Goal: Information Seeking & Learning: Learn about a topic

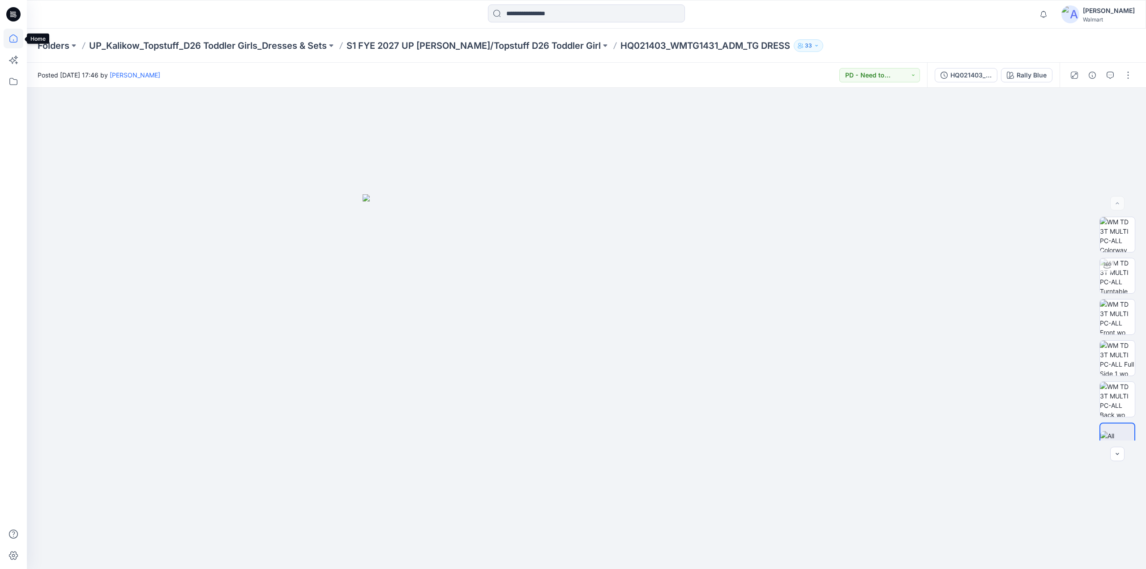
click at [15, 40] on icon at bounding box center [14, 39] width 20 height 20
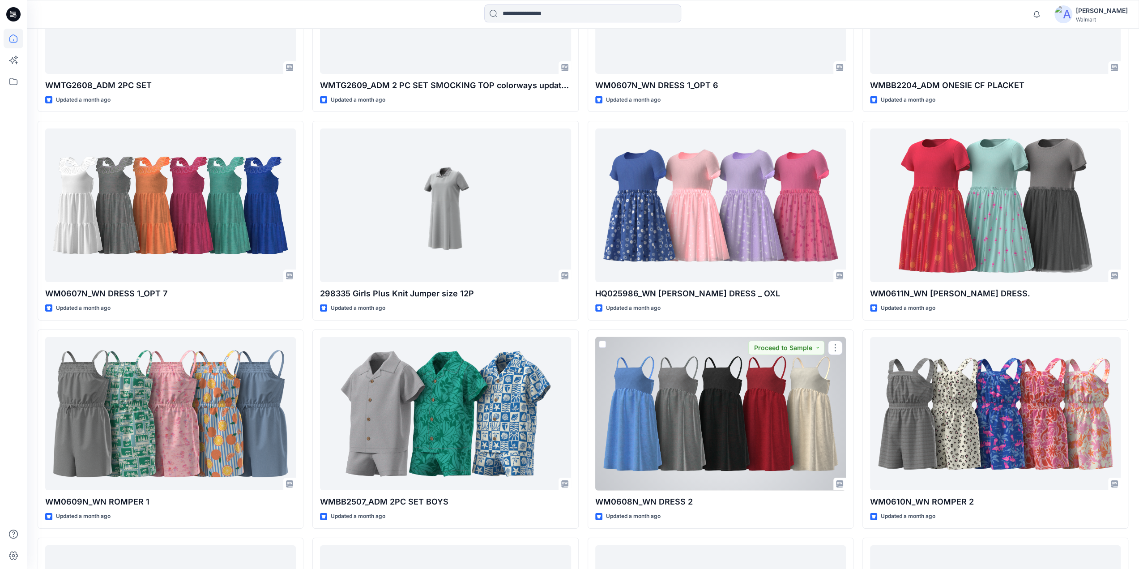
scroll to position [3556, 0]
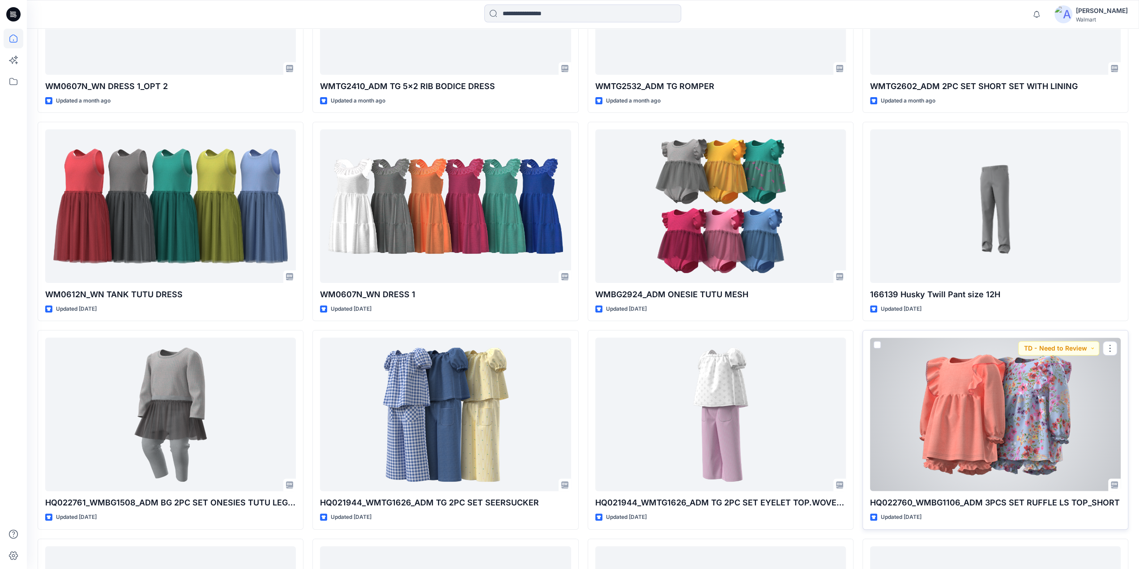
click at [972, 422] on div at bounding box center [995, 414] width 251 height 154
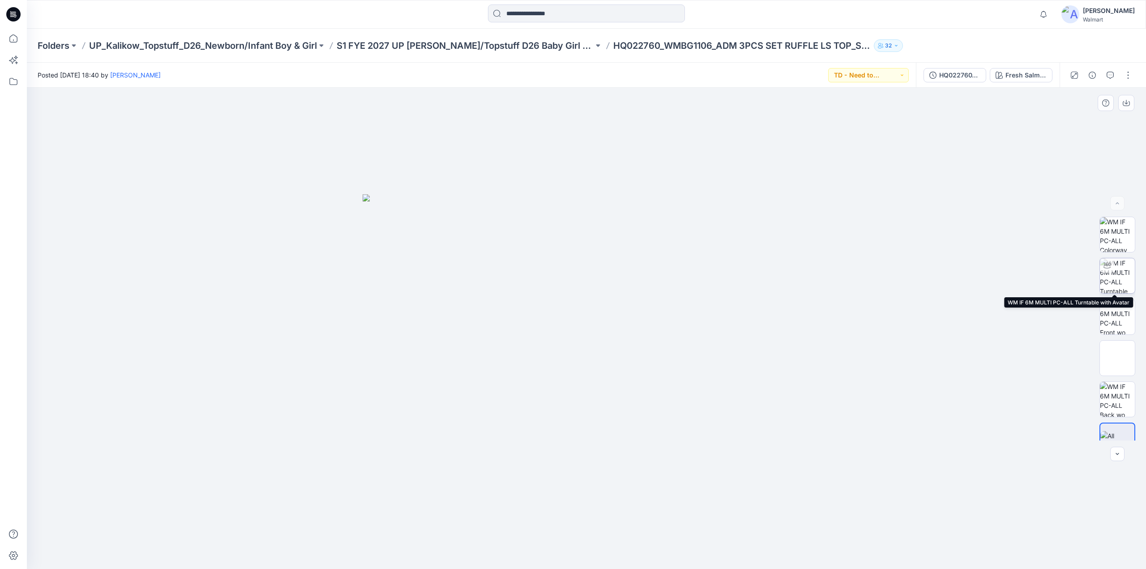
click at [1112, 276] on img at bounding box center [1117, 275] width 35 height 35
drag, startPoint x: 596, startPoint y: 376, endPoint x: 535, endPoint y: 128, distance: 255.3
click at [643, 397] on div at bounding box center [586, 328] width 1119 height 481
click at [509, 42] on p "S1 FYE 2027 UP [PERSON_NAME]/Topstuff D26 Baby Girl & Boy" at bounding box center [465, 45] width 257 height 13
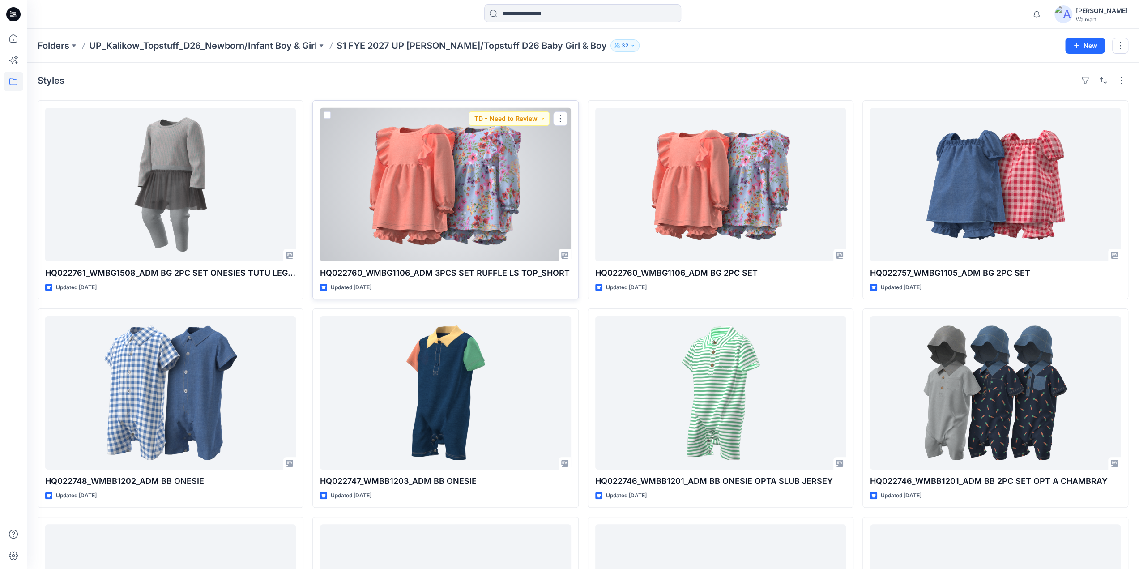
click at [462, 186] on div at bounding box center [445, 185] width 251 height 154
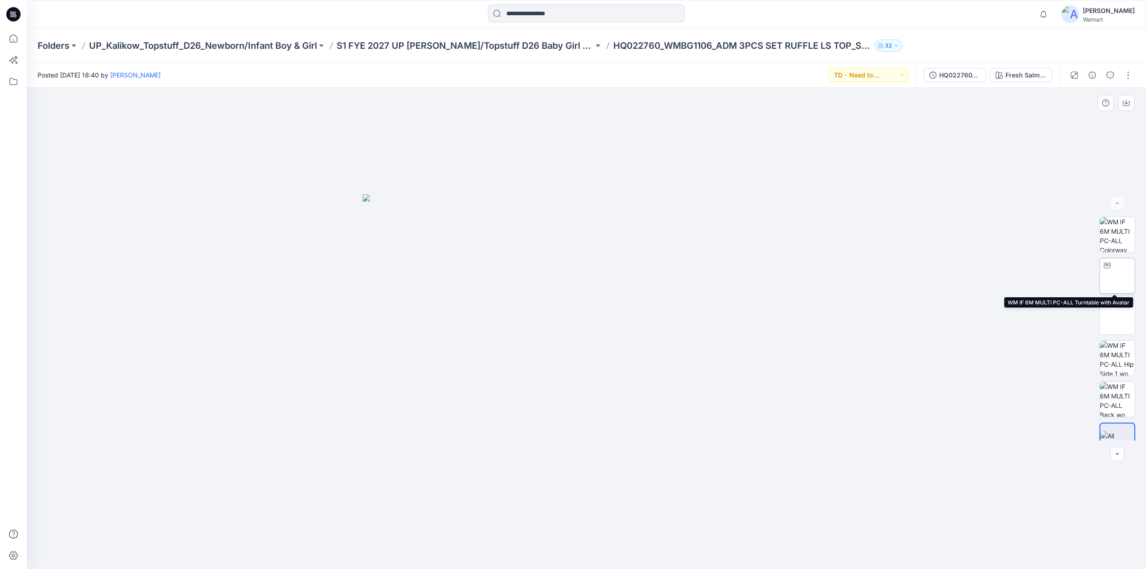
click at [1117, 276] on img at bounding box center [1117, 276] width 0 height 0
drag, startPoint x: 640, startPoint y: 337, endPoint x: 572, endPoint y: 322, distance: 70.2
click at [568, 334] on div at bounding box center [586, 328] width 1119 height 481
click at [470, 47] on p "S1 FYE 2027 UP [PERSON_NAME]/Topstuff D26 Baby Girl & Boy" at bounding box center [465, 45] width 257 height 13
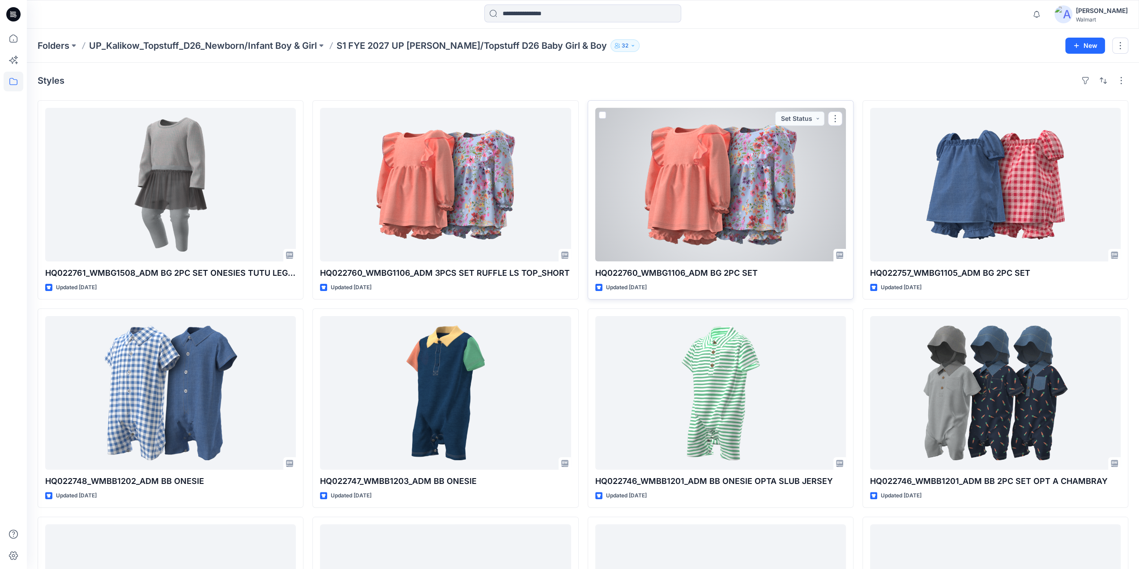
click at [718, 203] on div at bounding box center [720, 185] width 251 height 154
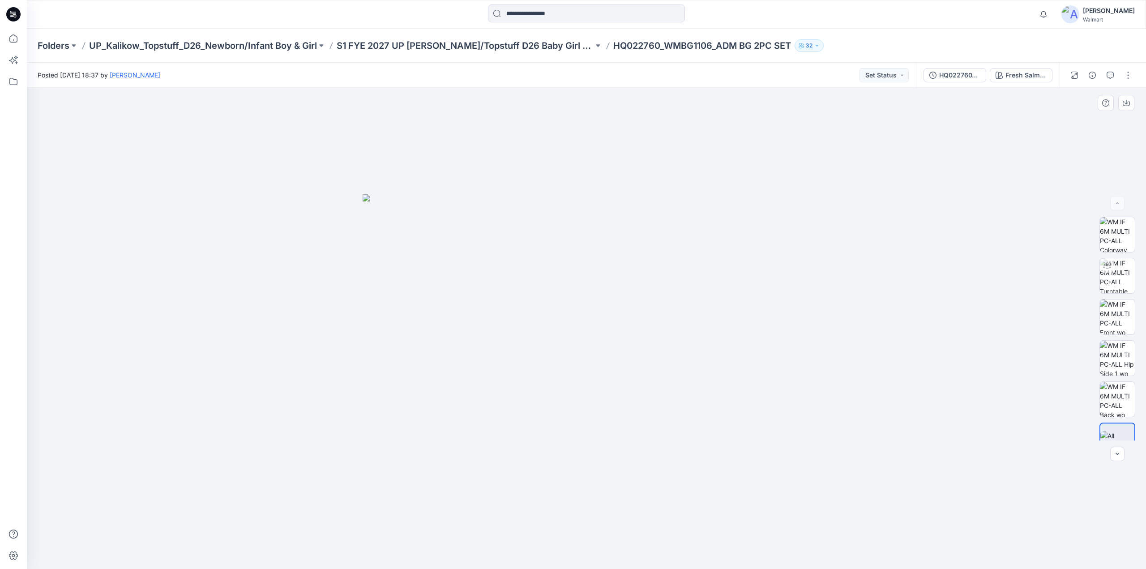
drag, startPoint x: 645, startPoint y: 304, endPoint x: 523, endPoint y: 306, distance: 122.2
click at [520, 306] on img at bounding box center [587, 381] width 448 height 375
click at [1110, 279] on img at bounding box center [1117, 275] width 35 height 35
drag, startPoint x: 628, startPoint y: 355, endPoint x: 660, endPoint y: 351, distance: 32.0
click at [660, 351] on div at bounding box center [586, 328] width 1119 height 481
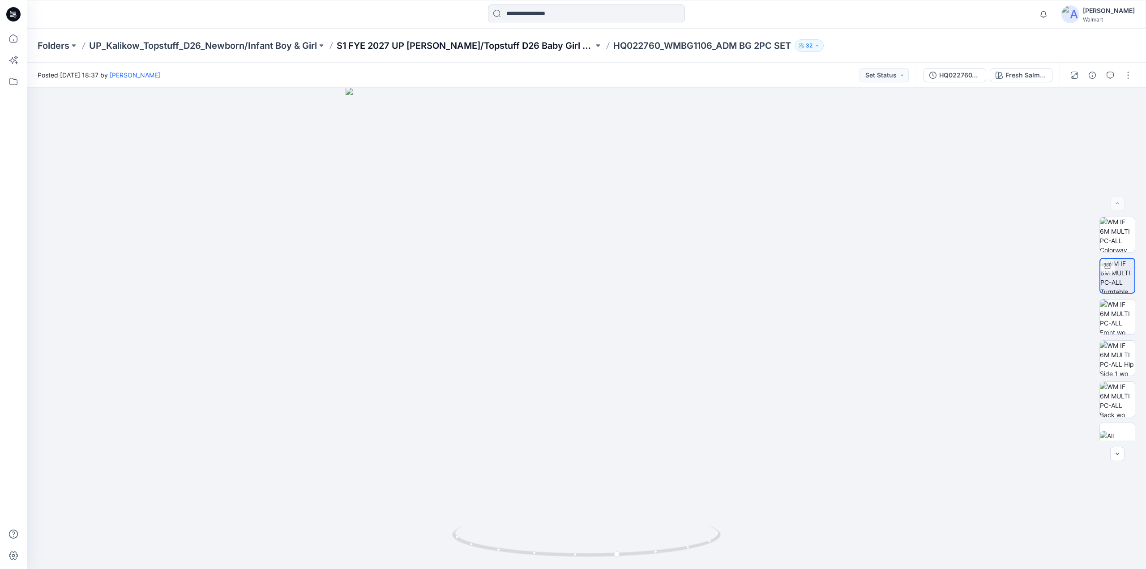
click at [500, 44] on p "S1 FYE 2027 UP [PERSON_NAME]/Topstuff D26 Baby Girl & Boy" at bounding box center [465, 45] width 257 height 13
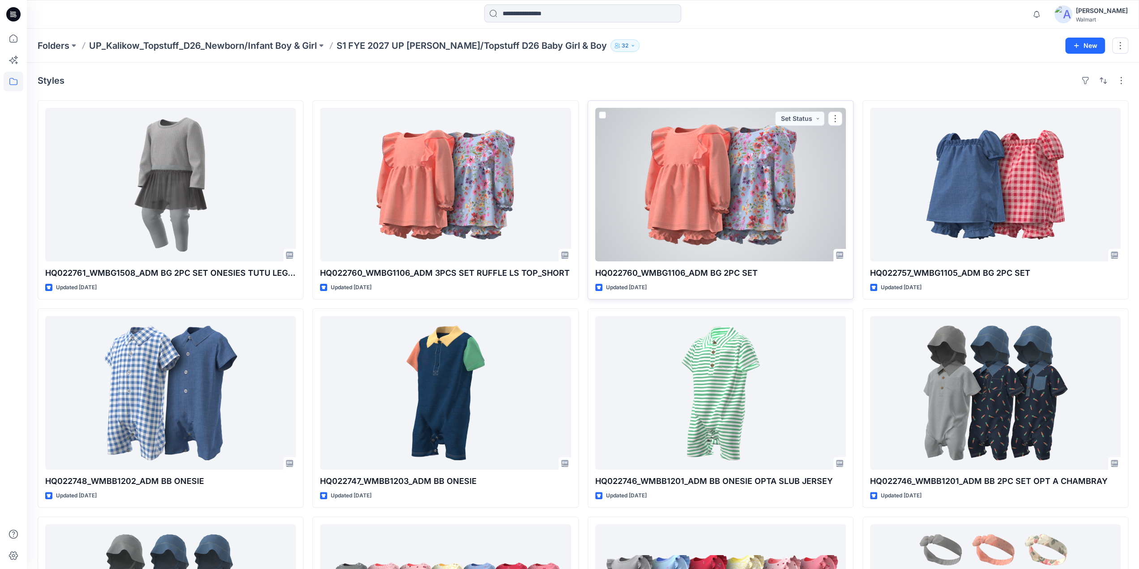
click at [757, 219] on div at bounding box center [720, 185] width 251 height 154
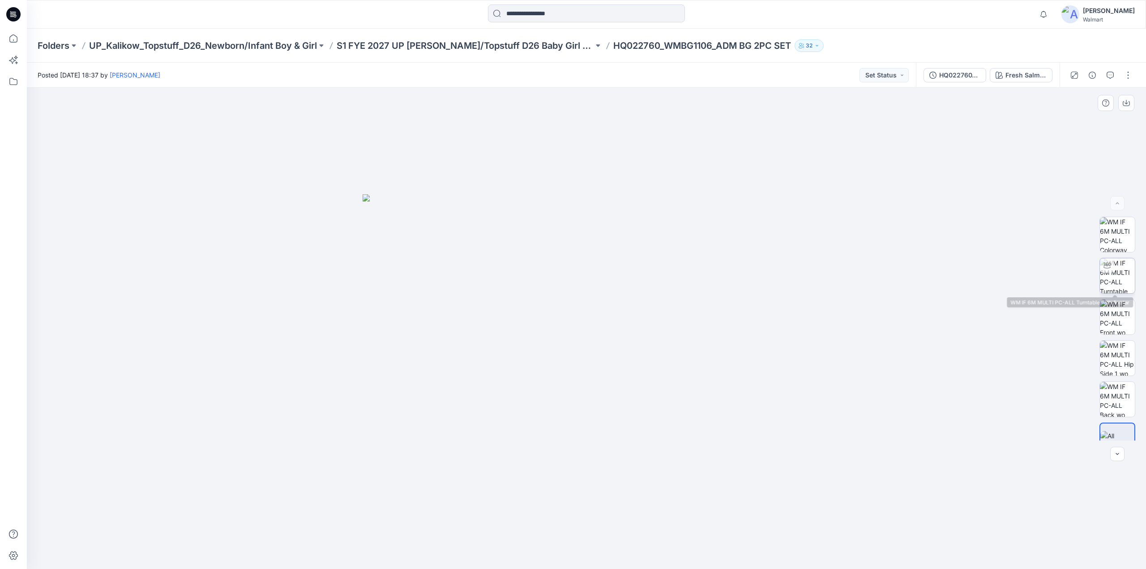
click at [1124, 274] on img at bounding box center [1117, 275] width 35 height 35
drag, startPoint x: 658, startPoint y: 352, endPoint x: 674, endPoint y: 344, distance: 18.0
click at [674, 344] on div at bounding box center [586, 328] width 1119 height 481
click at [12, 34] on icon at bounding box center [14, 39] width 20 height 20
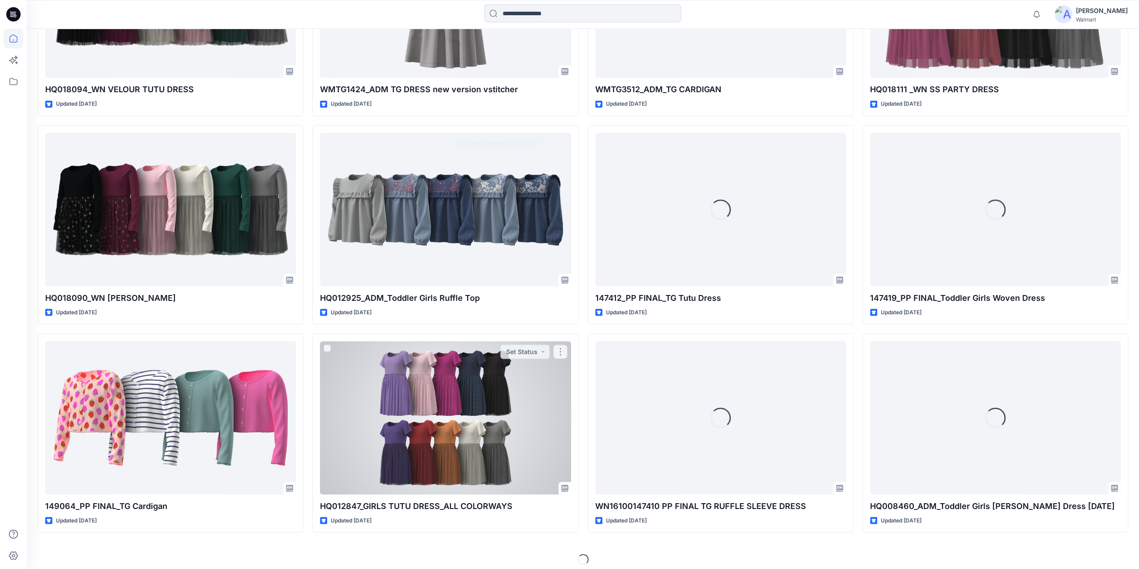
scroll to position [8533, 0]
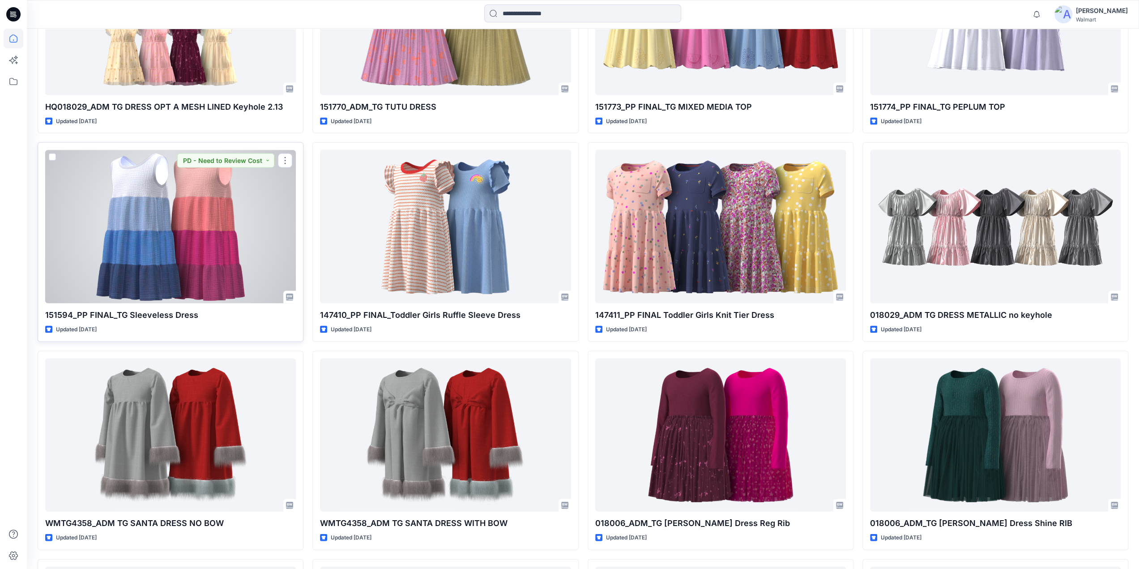
click at [155, 224] on div at bounding box center [170, 226] width 251 height 154
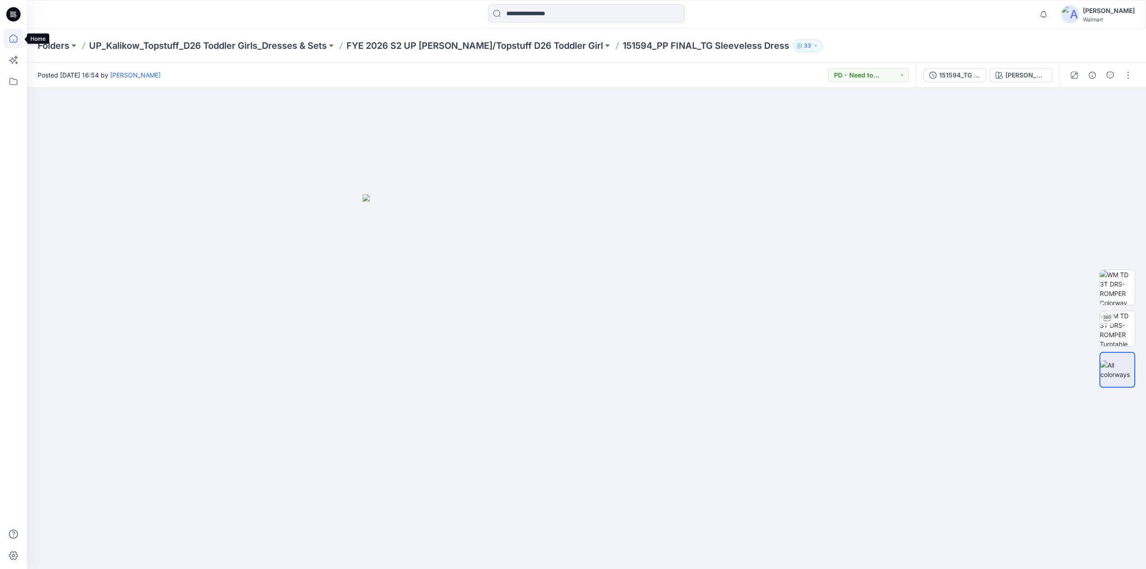
click at [14, 43] on icon at bounding box center [14, 39] width 20 height 20
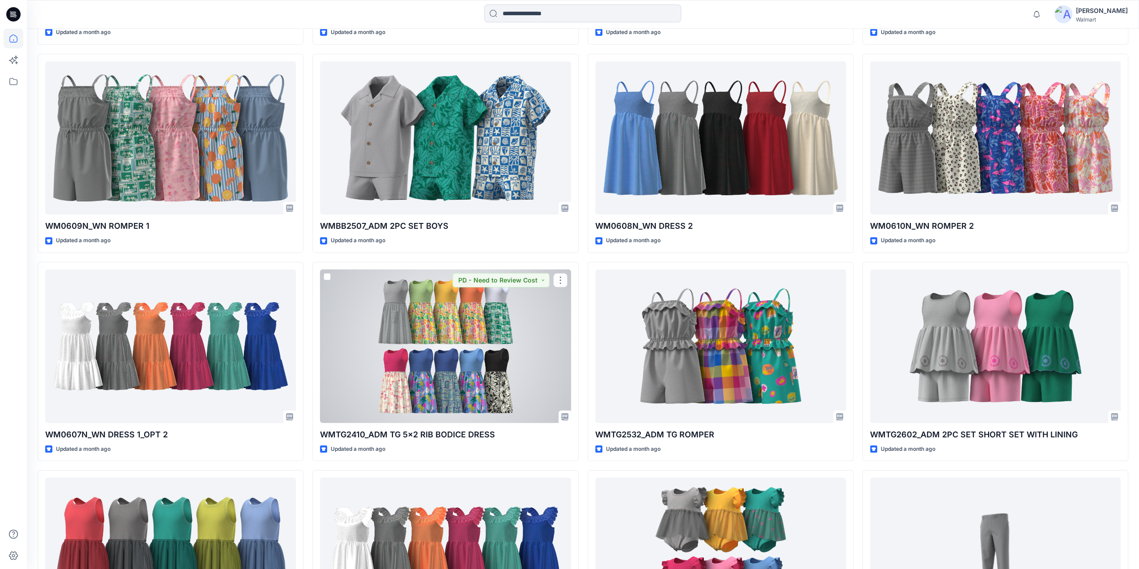
scroll to position [3849, 0]
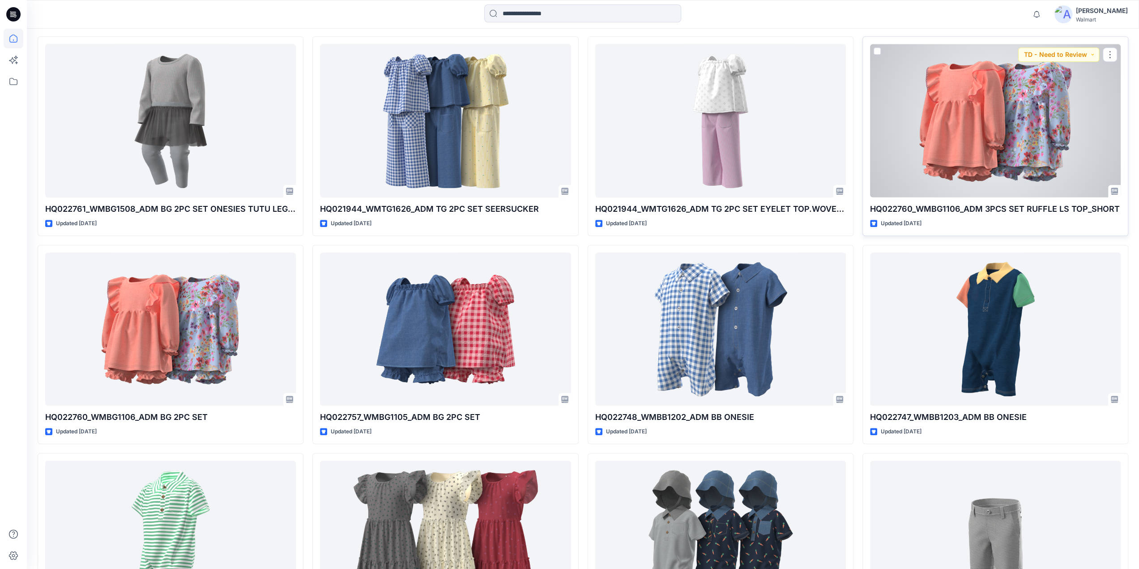
click at [996, 197] on div "HQ022760_WMBG1106_ADM 3PCS SET RUFFLE LS TOP_SHORT Updated [DATE] TD - Need to …" at bounding box center [996, 135] width 266 height 199
click at [998, 162] on div at bounding box center [995, 121] width 251 height 154
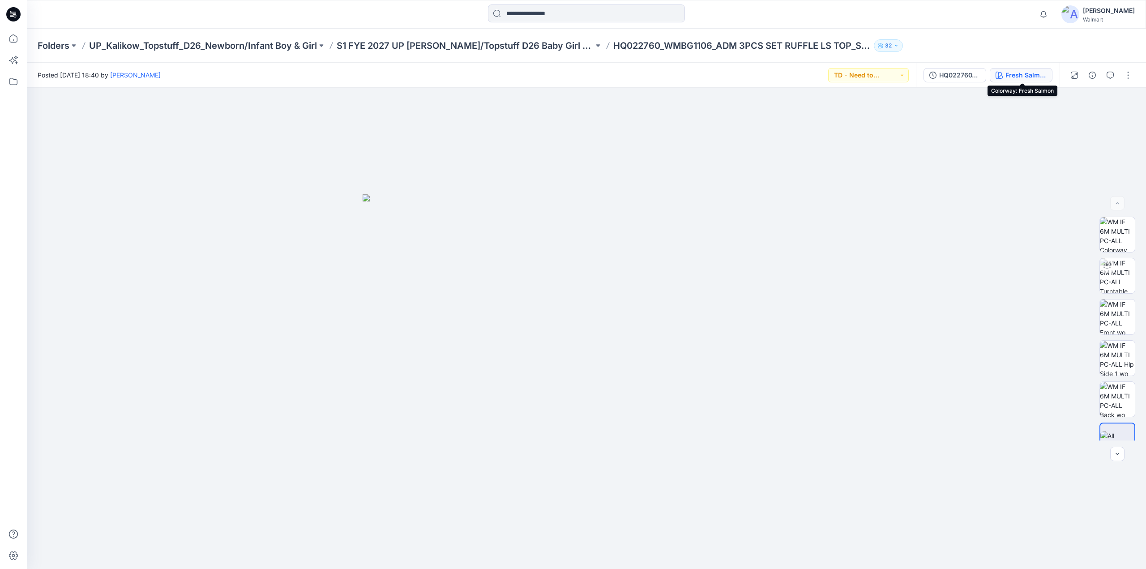
click at [1022, 77] on div "Fresh Salmon" at bounding box center [1025, 75] width 41 height 10
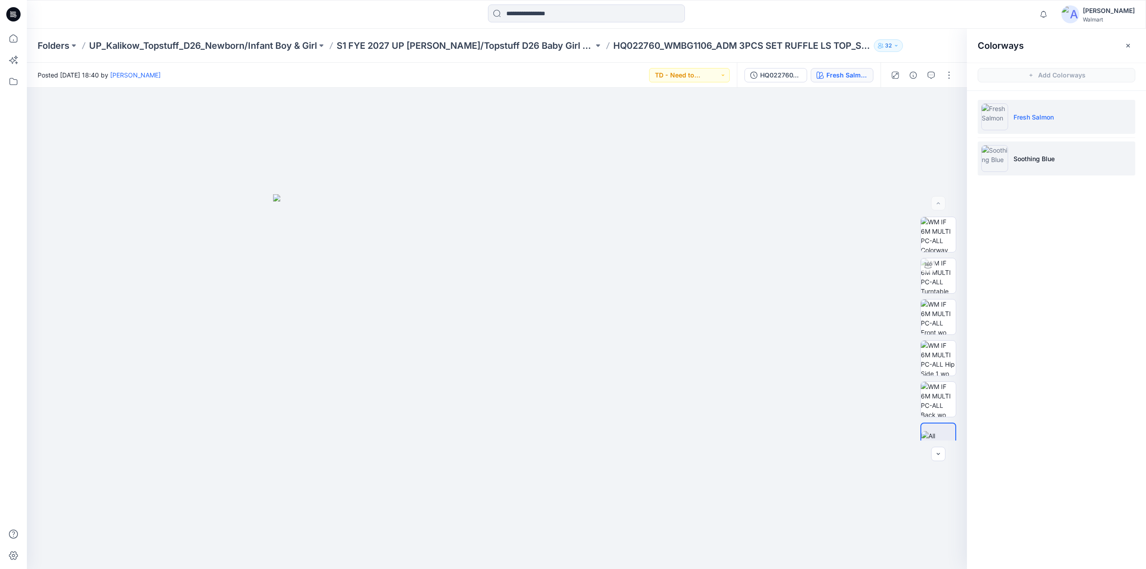
click at [1020, 164] on li "Soothing Blue" at bounding box center [1057, 158] width 158 height 34
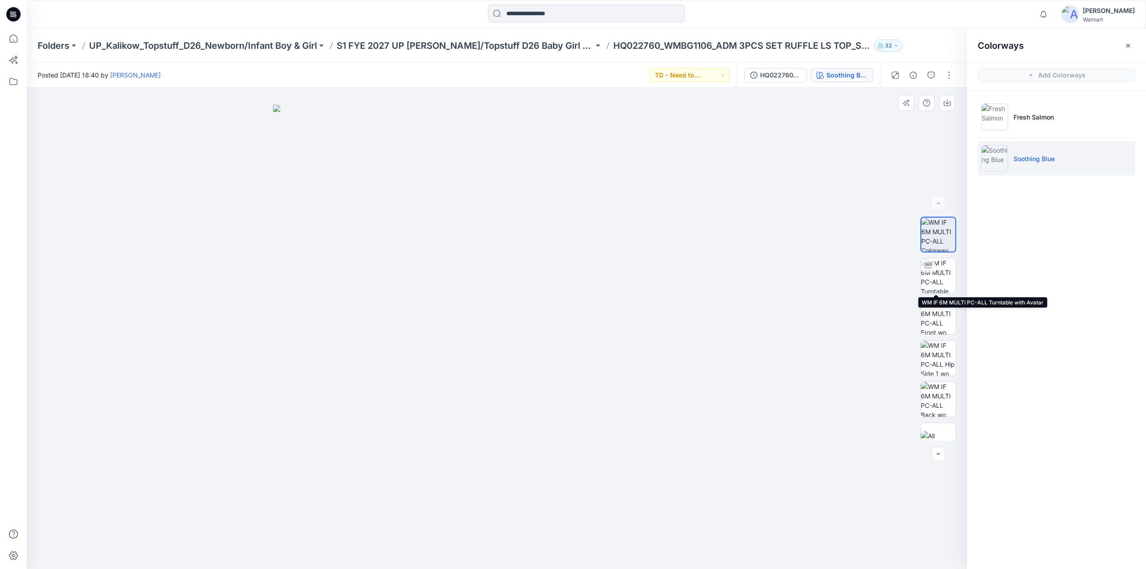
drag, startPoint x: 935, startPoint y: 275, endPoint x: 906, endPoint y: 272, distance: 29.3
click at [935, 275] on img at bounding box center [938, 275] width 35 height 35
click at [462, 40] on p "S1 FYE 2027 UP [PERSON_NAME]/Topstuff D26 Baby Girl & Boy" at bounding box center [465, 45] width 257 height 13
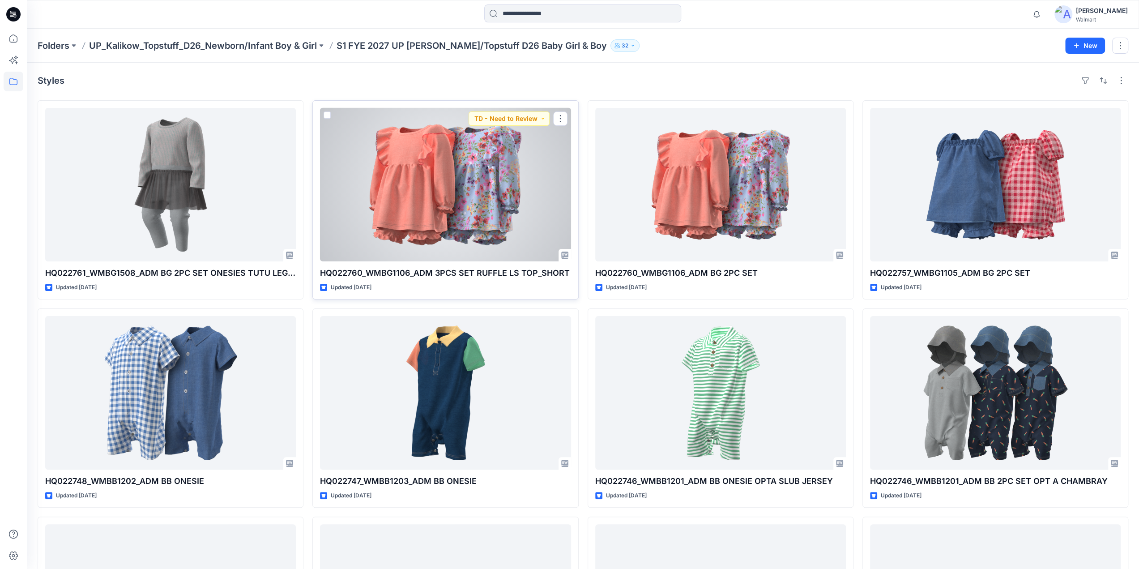
click at [460, 202] on div at bounding box center [445, 185] width 251 height 154
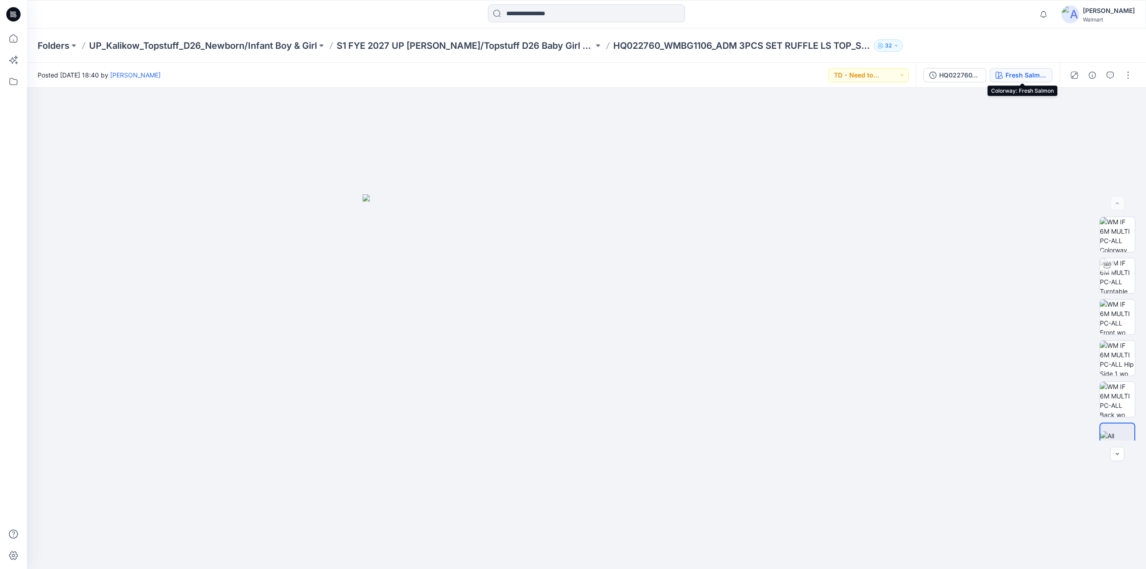
click at [1019, 72] on div "Fresh Salmon" at bounding box center [1025, 75] width 41 height 10
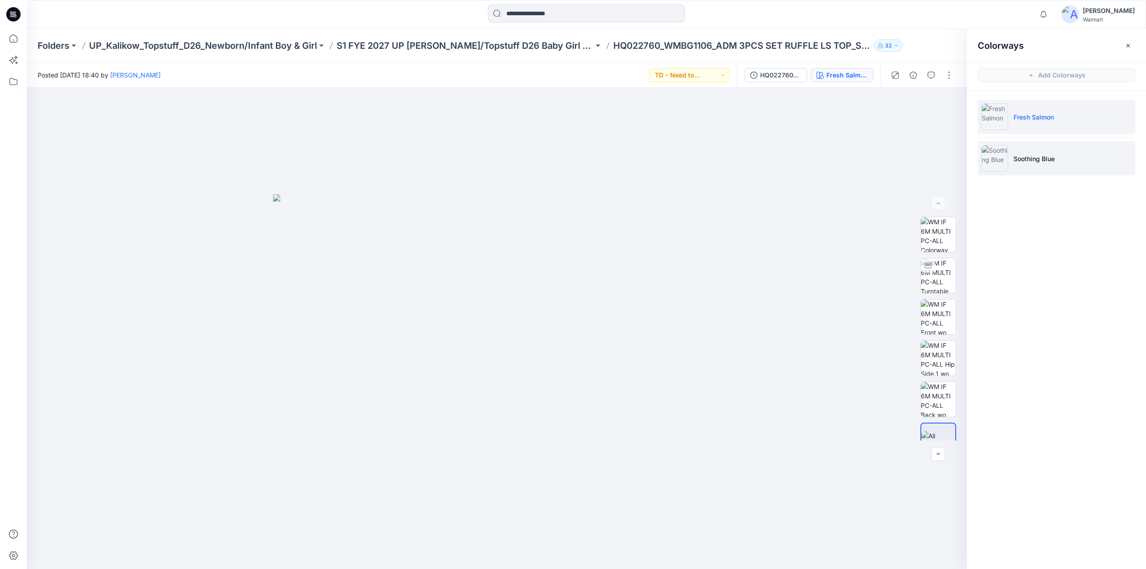
click at [1013, 161] on li "Soothing Blue" at bounding box center [1057, 158] width 158 height 34
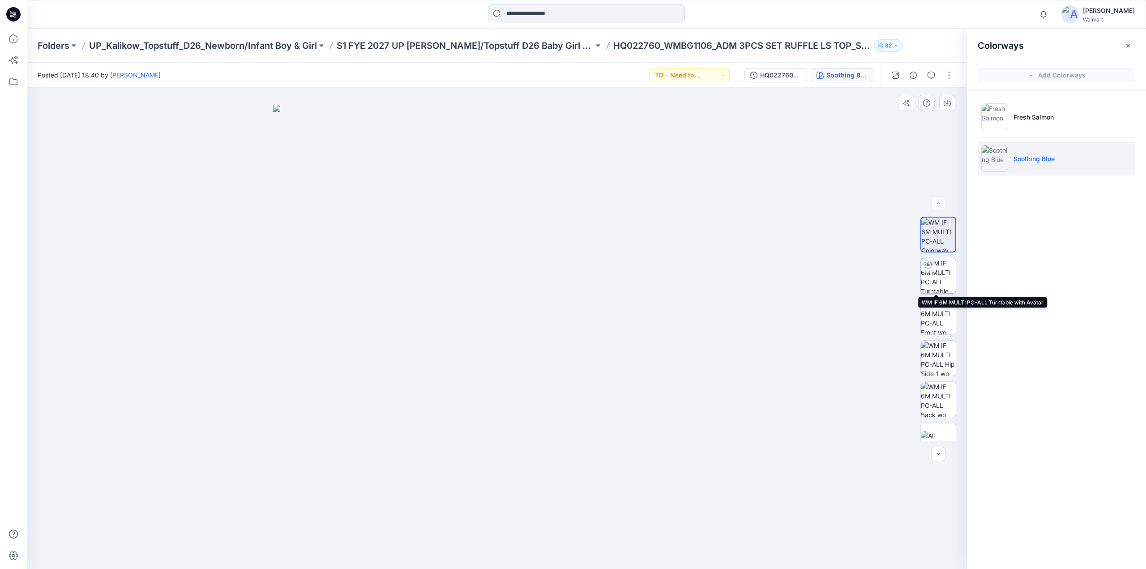
click at [938, 268] on img at bounding box center [938, 275] width 35 height 35
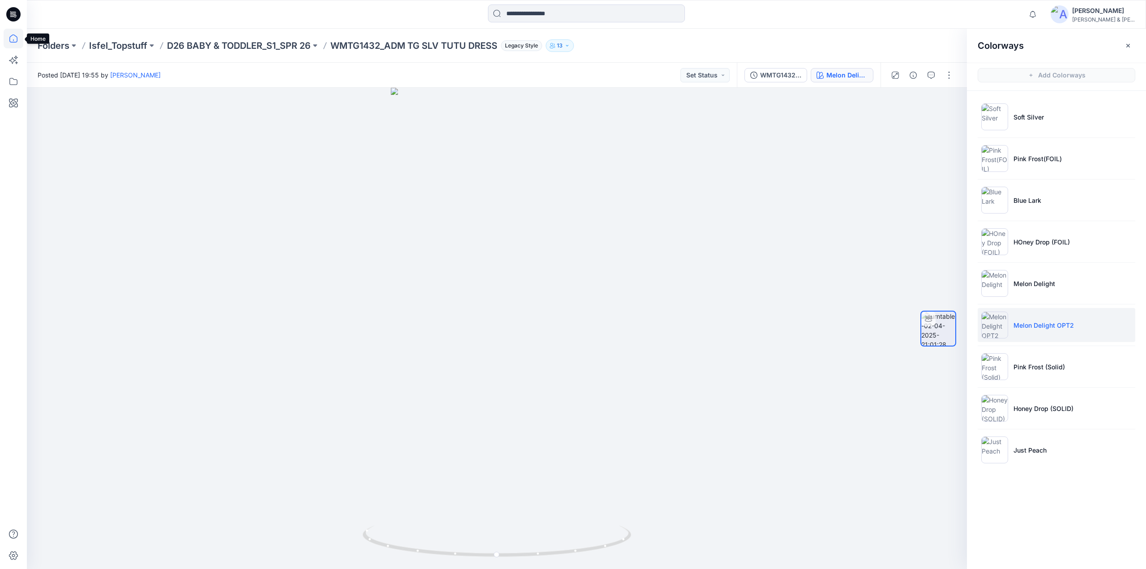
click at [16, 34] on icon at bounding box center [14, 39] width 20 height 20
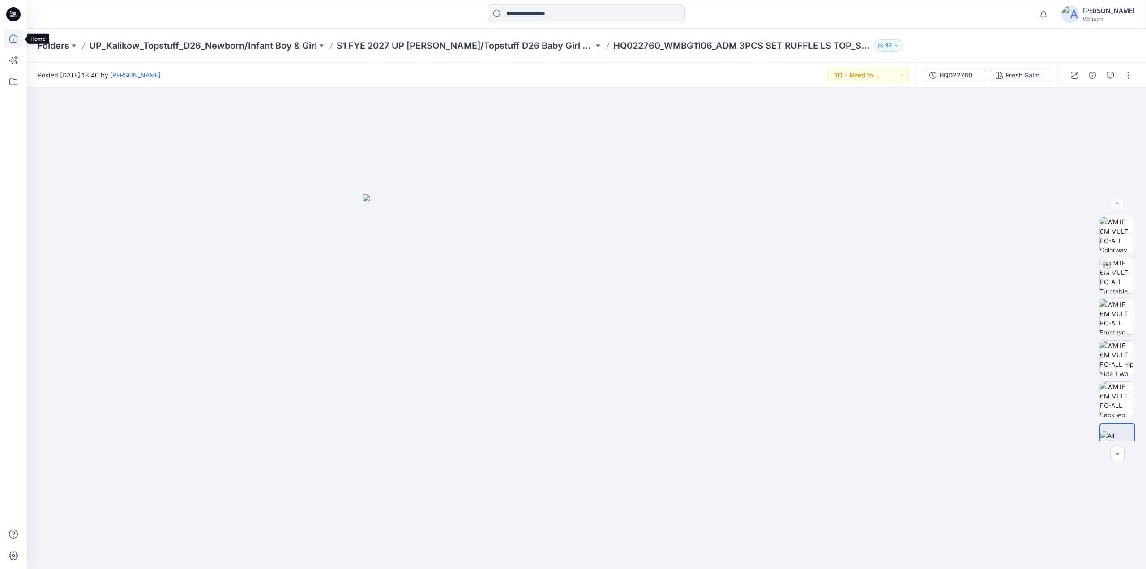
click at [13, 39] on icon at bounding box center [14, 39] width 20 height 20
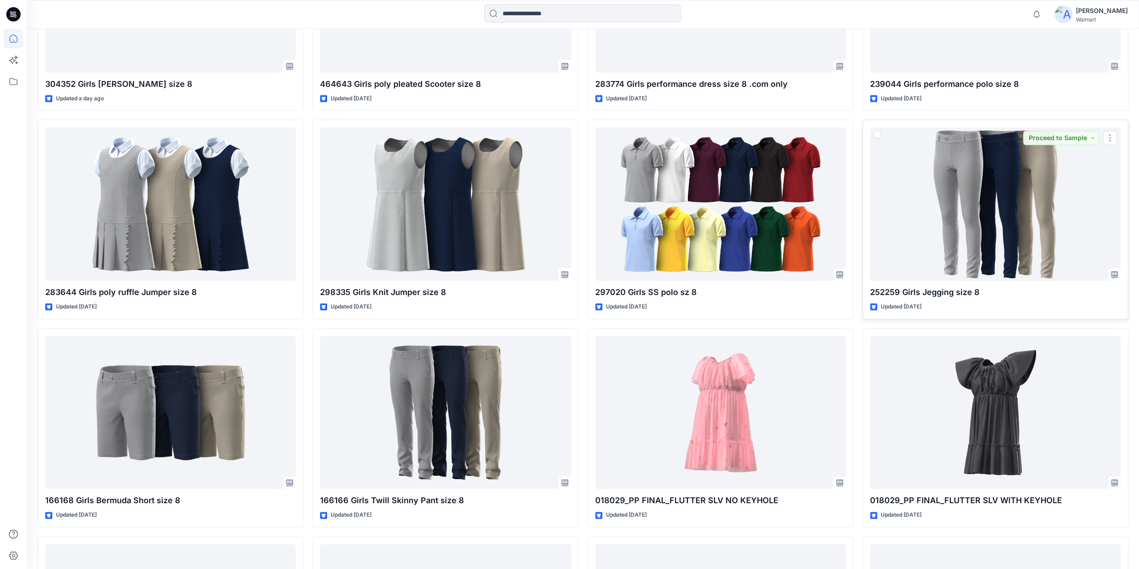
scroll to position [417, 0]
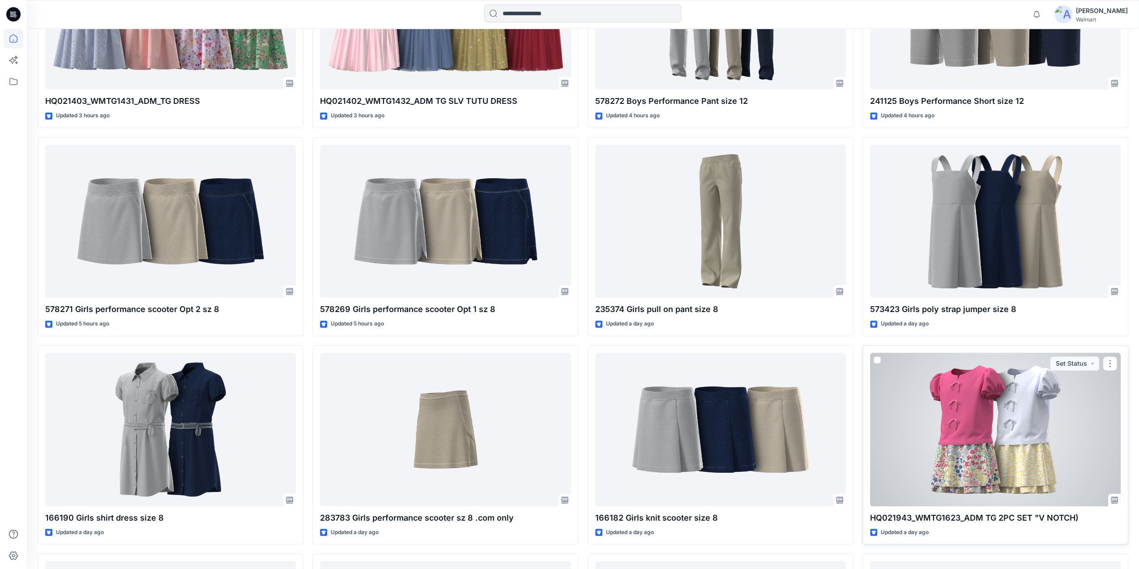
click at [989, 437] on div at bounding box center [995, 430] width 251 height 154
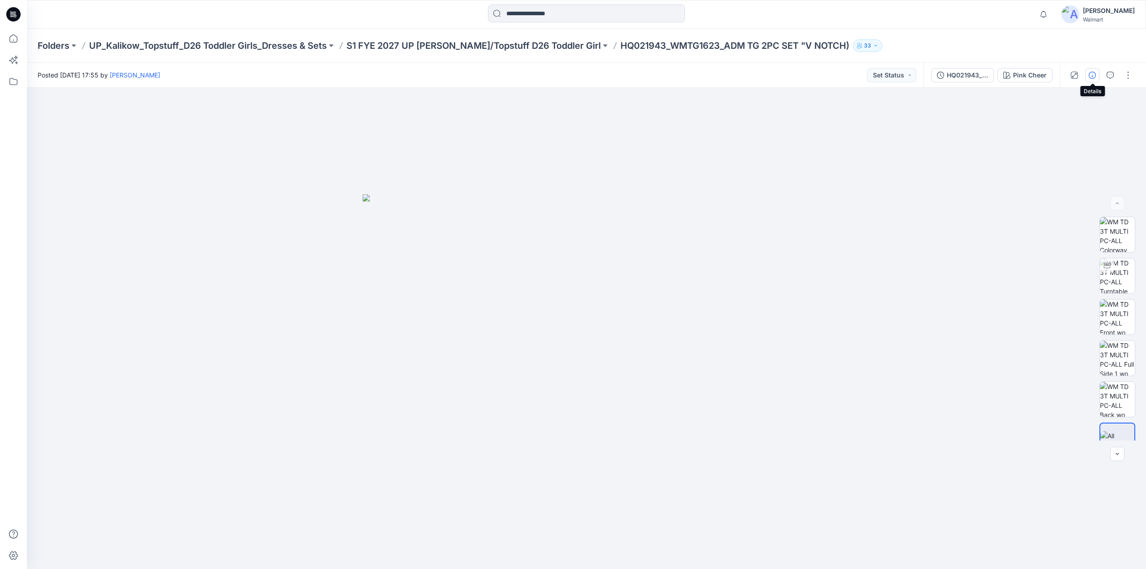
click at [1094, 72] on icon "button" at bounding box center [1092, 75] width 7 height 7
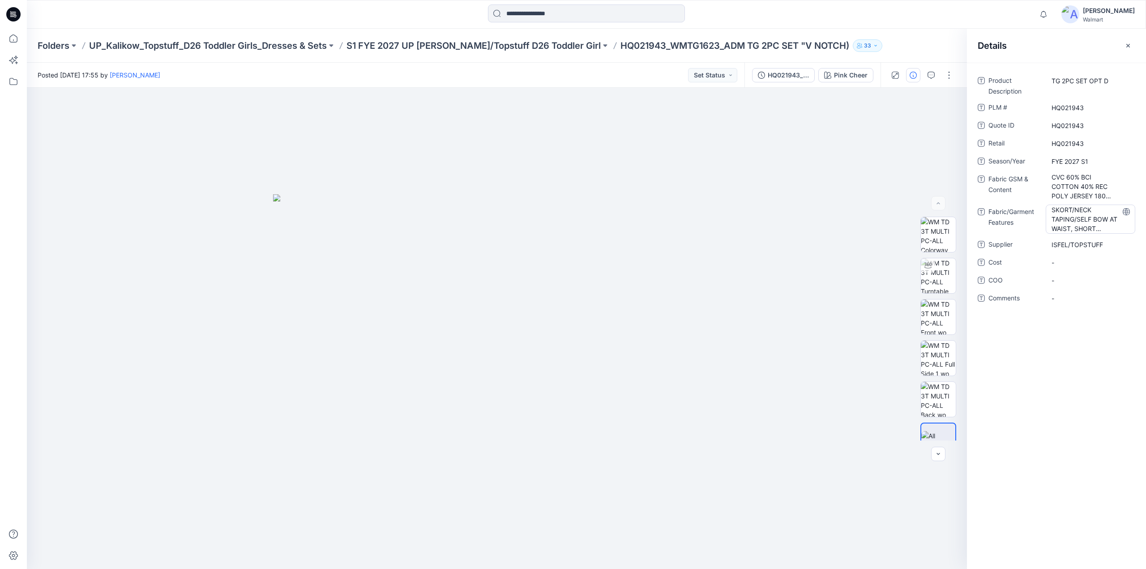
click at [1082, 220] on Features "SKORT/NECK TAPING/SELF BOW AT WAIST, SHORT LINING: D33 RAYON CHALLIS" at bounding box center [1090, 219] width 78 height 28
click at [1098, 184] on Content "CVC 60% BCI COTTON 40% REC POLY JERSEY 180 GSM (200 GSM FOR WHITE)" at bounding box center [1090, 186] width 78 height 28
click at [936, 281] on img at bounding box center [938, 275] width 35 height 35
click at [14, 36] on icon at bounding box center [14, 39] width 20 height 20
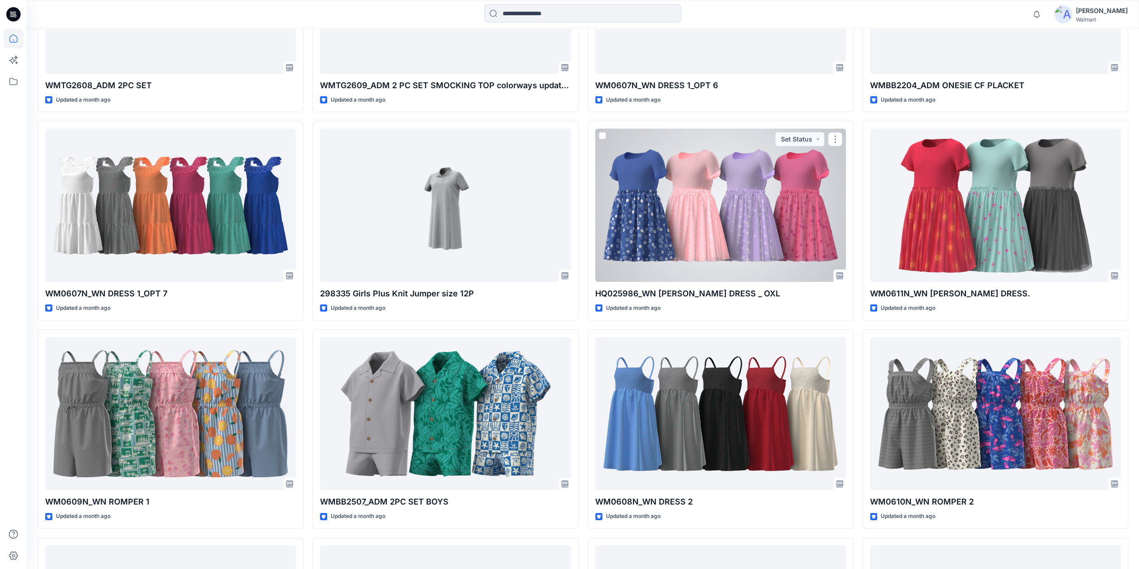
scroll to position [3556, 0]
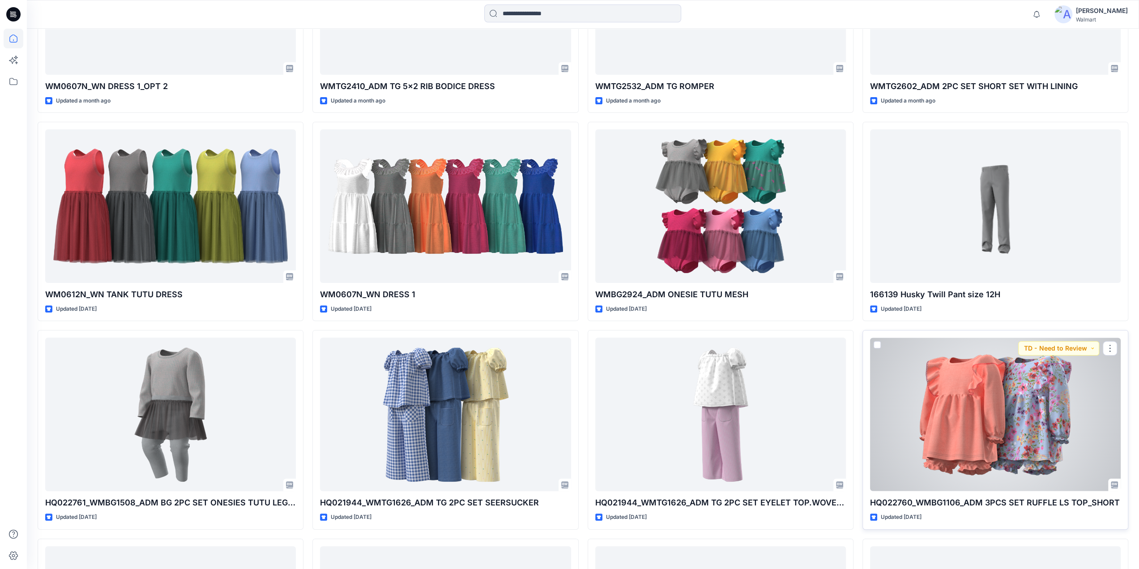
click at [983, 376] on div at bounding box center [995, 414] width 251 height 154
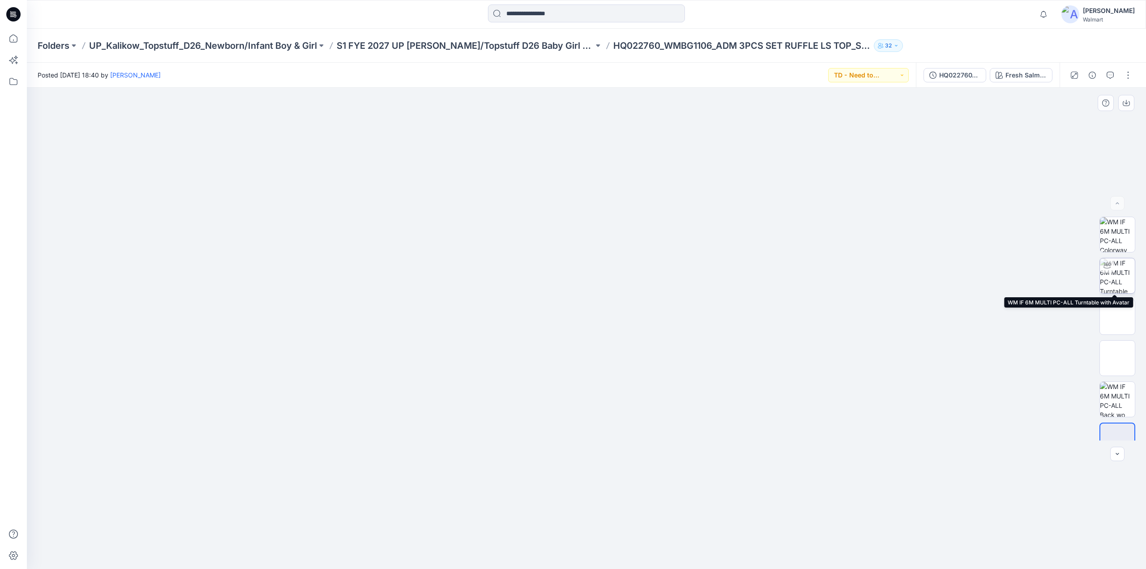
click at [1112, 282] on img at bounding box center [1117, 275] width 35 height 35
drag, startPoint x: 658, startPoint y: 340, endPoint x: 546, endPoint y: 171, distance: 203.1
click at [508, 334] on div at bounding box center [586, 328] width 1119 height 481
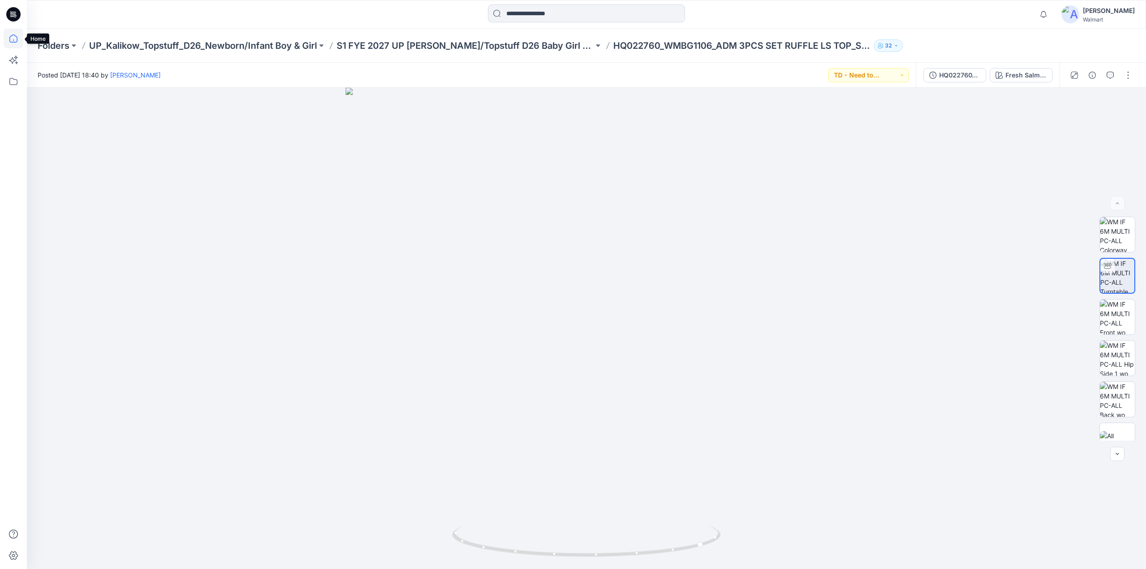
click at [18, 38] on icon at bounding box center [14, 39] width 20 height 20
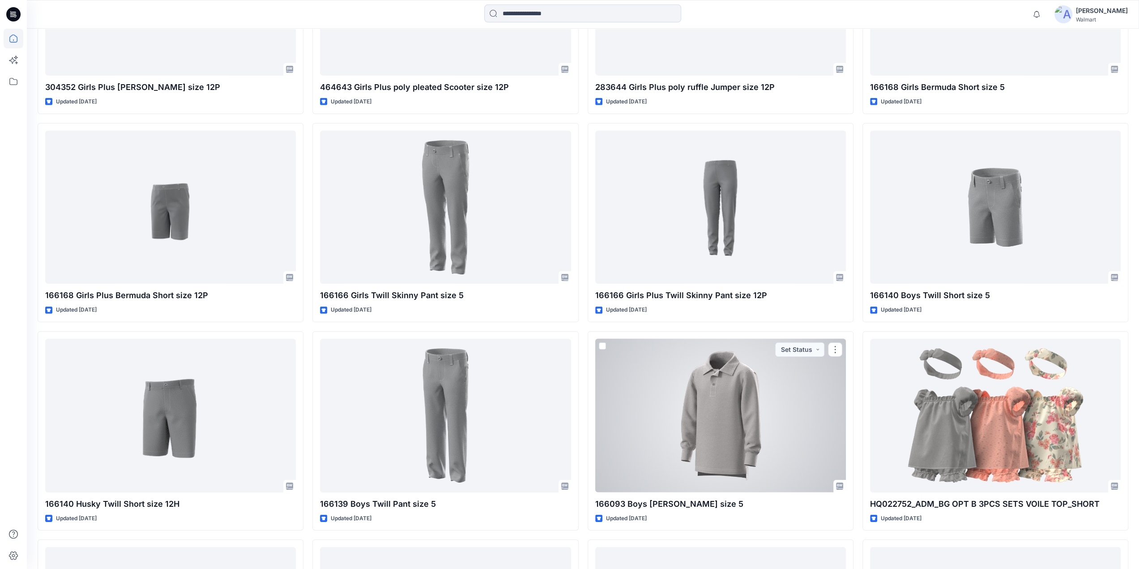
scroll to position [6677, 0]
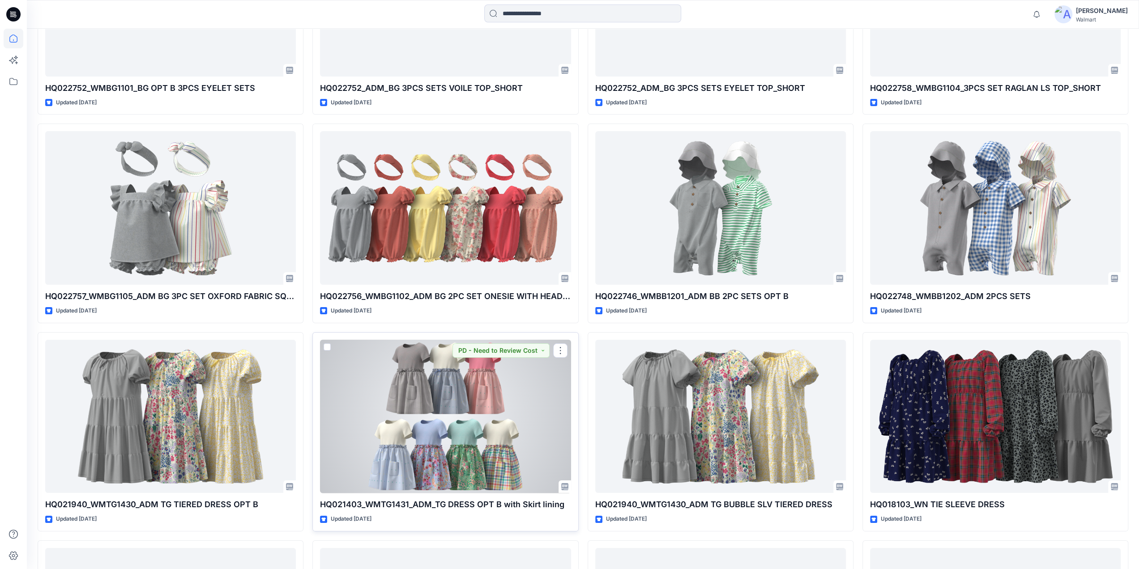
click at [452, 368] on div at bounding box center [445, 417] width 251 height 154
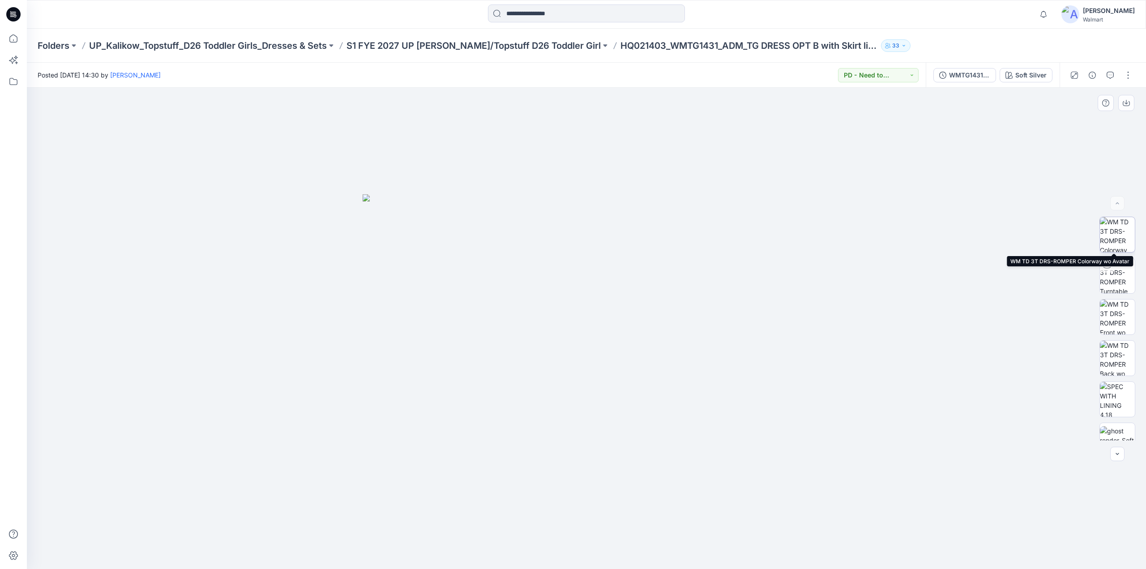
click at [1118, 240] on img at bounding box center [1117, 234] width 35 height 35
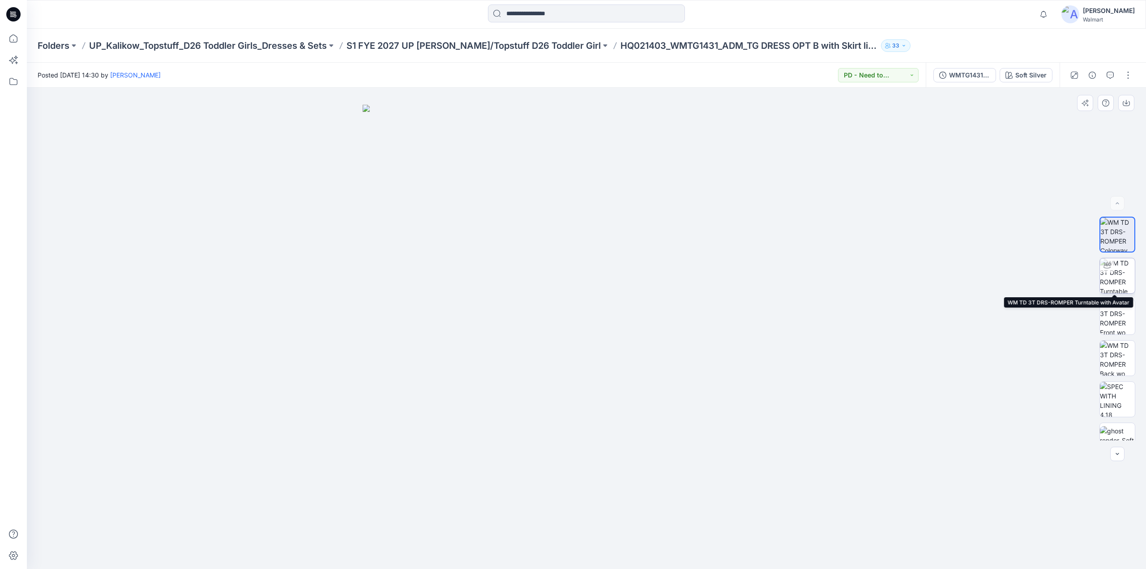
click at [1121, 278] on img at bounding box center [1117, 275] width 35 height 35
click at [11, 38] on icon at bounding box center [14, 39] width 20 height 20
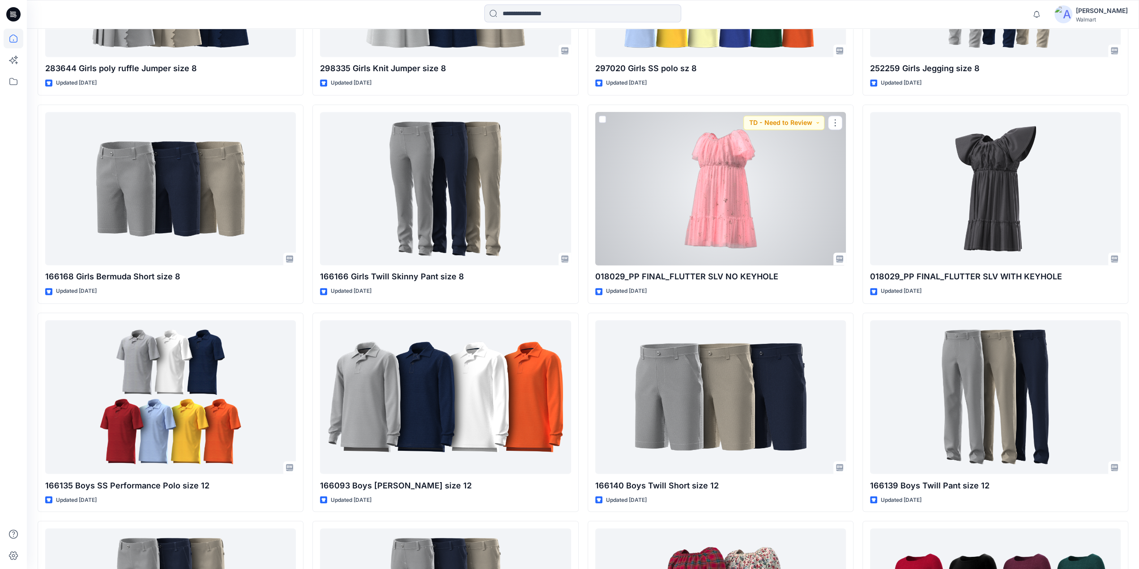
scroll to position [1925, 0]
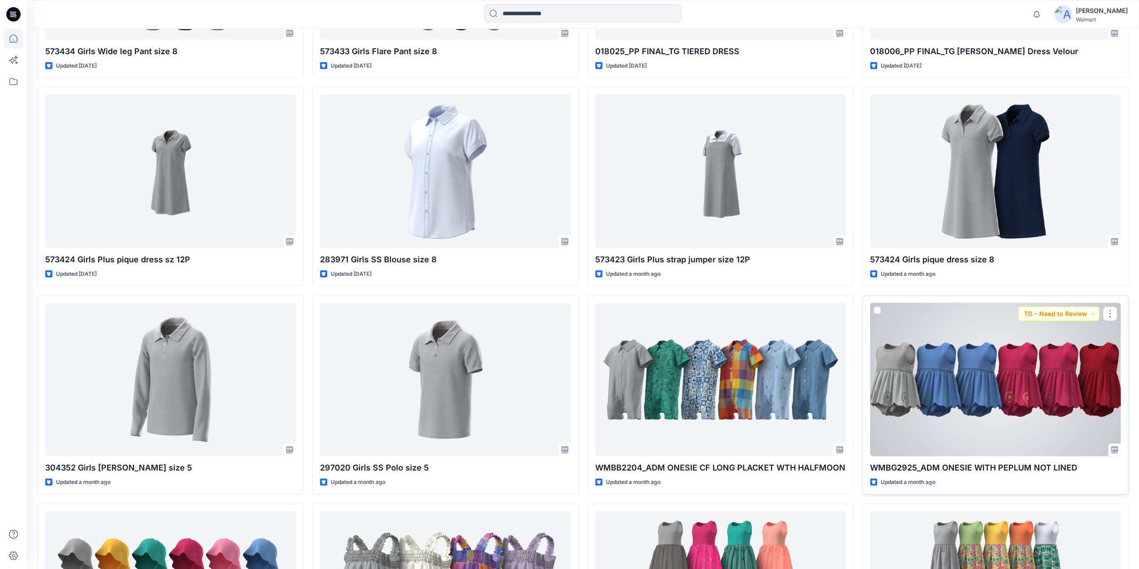
click at [914, 350] on div at bounding box center [995, 380] width 251 height 154
